Goal: Complete application form

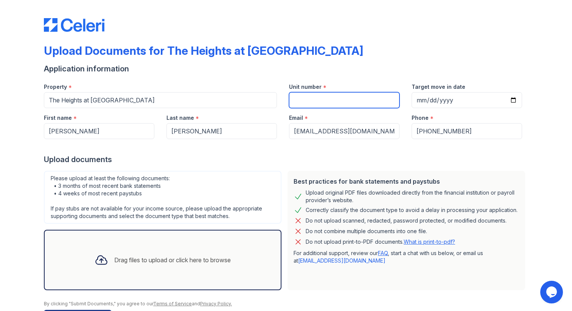
click at [359, 107] on input "Unit number" at bounding box center [344, 100] width 110 height 16
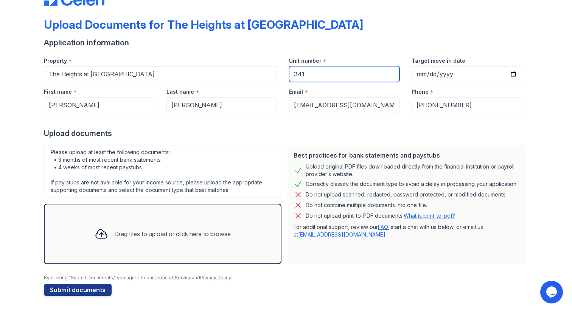
type input "341"
click at [246, 233] on div "Drag files to upload or click here to browse" at bounding box center [163, 234] width 238 height 61
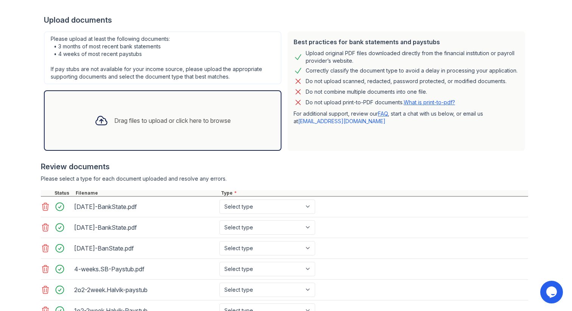
scroll to position [145, 0]
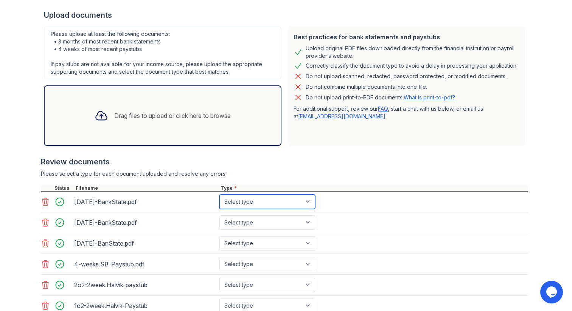
click at [308, 203] on select "Select type Paystub Bank Statement Offer Letter Tax Documents Benefit Award Let…" at bounding box center [267, 202] width 96 height 14
select select "bank_statement"
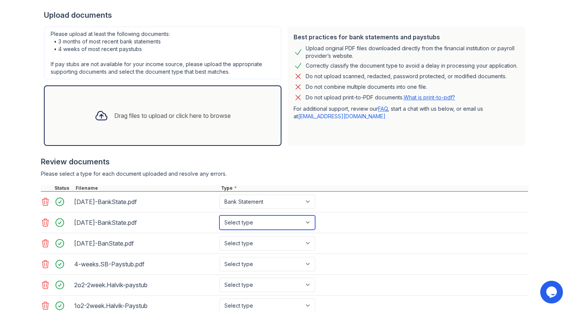
click at [292, 224] on select "Select type Paystub Bank Statement Offer Letter Tax Documents Benefit Award Let…" at bounding box center [267, 223] width 96 height 14
select select "bank_statement"
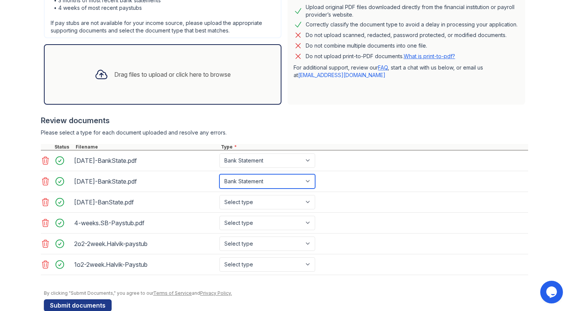
scroll to position [195, 0]
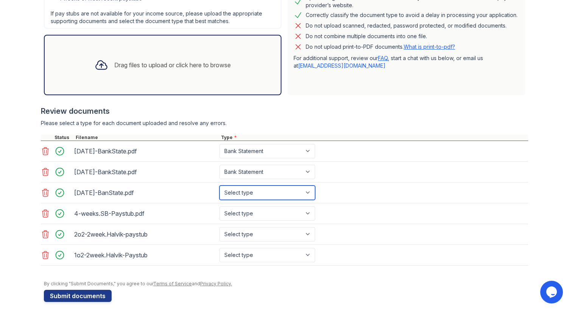
click at [284, 196] on select "Select type Paystub Bank Statement Offer Letter Tax Documents Benefit Award Let…" at bounding box center [267, 193] width 96 height 14
select select "bank_statement"
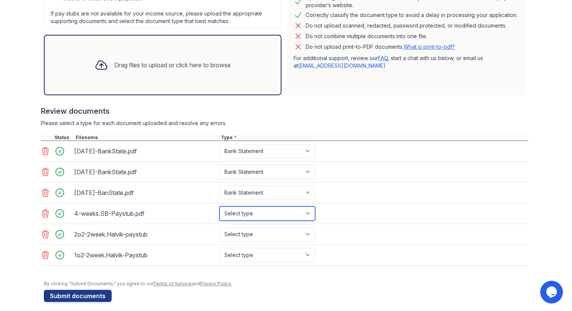
click at [273, 213] on select "Select type Paystub Bank Statement Offer Letter Tax Documents Benefit Award Let…" at bounding box center [267, 214] width 96 height 14
select select "paystub"
click at [260, 236] on select "Select type Paystub Bank Statement Offer Letter Tax Documents Benefit Award Let…" at bounding box center [267, 234] width 96 height 14
select select "paystub"
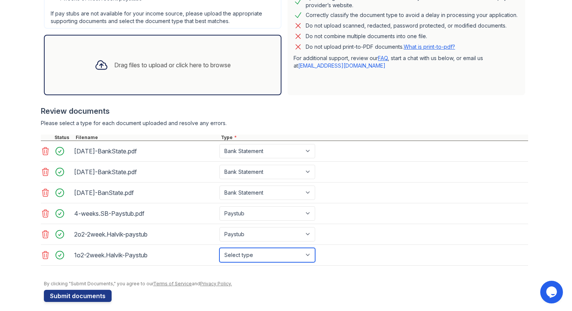
click at [252, 257] on select "Select type Paystub Bank Statement Offer Letter Tax Documents Benefit Award Let…" at bounding box center [267, 255] width 96 height 14
select select "paystub"
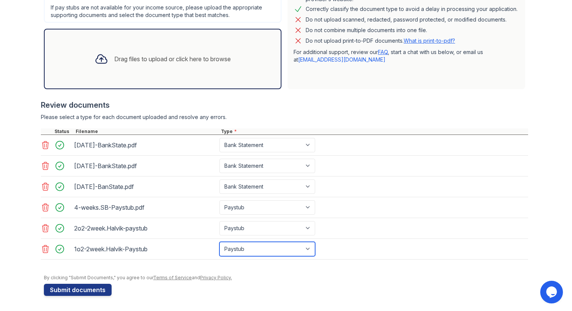
click at [299, 254] on select "Select type Paystub Bank Statement Offer Letter Tax Documents Benefit Award Let…" at bounding box center [267, 249] width 96 height 14
click at [89, 293] on button "Submit documents" at bounding box center [78, 290] width 68 height 12
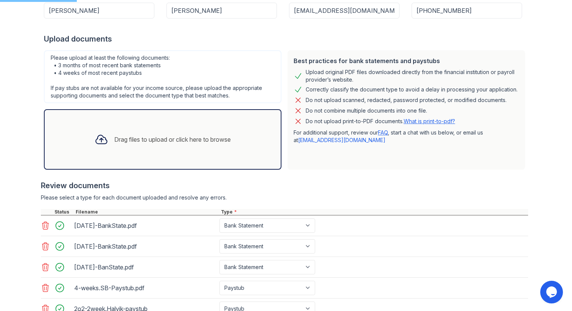
scroll to position [0, 0]
